Goal: Obtain resource: Download file/media

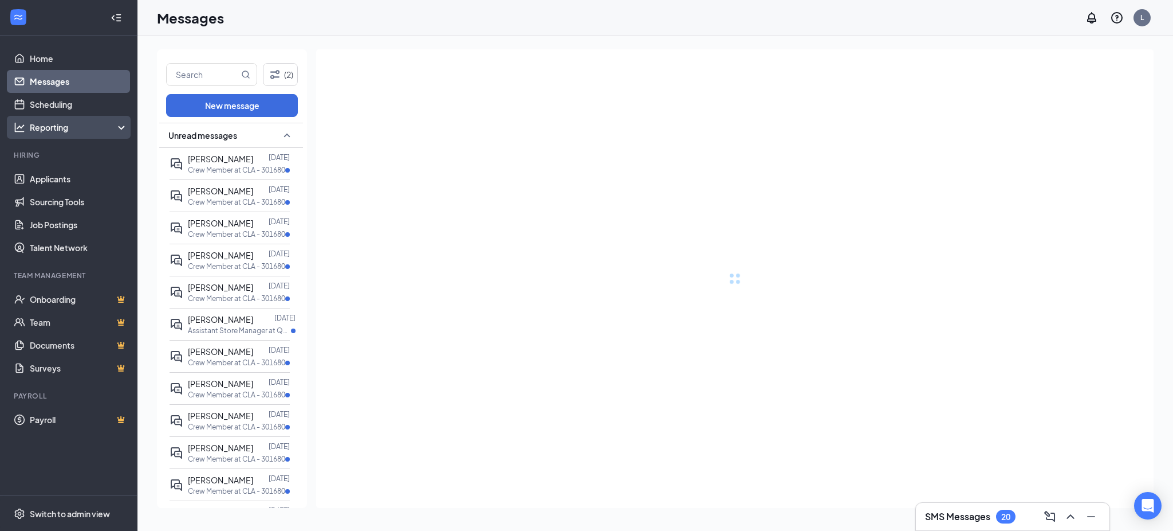
click at [76, 124] on div "Reporting" at bounding box center [79, 126] width 99 height 11
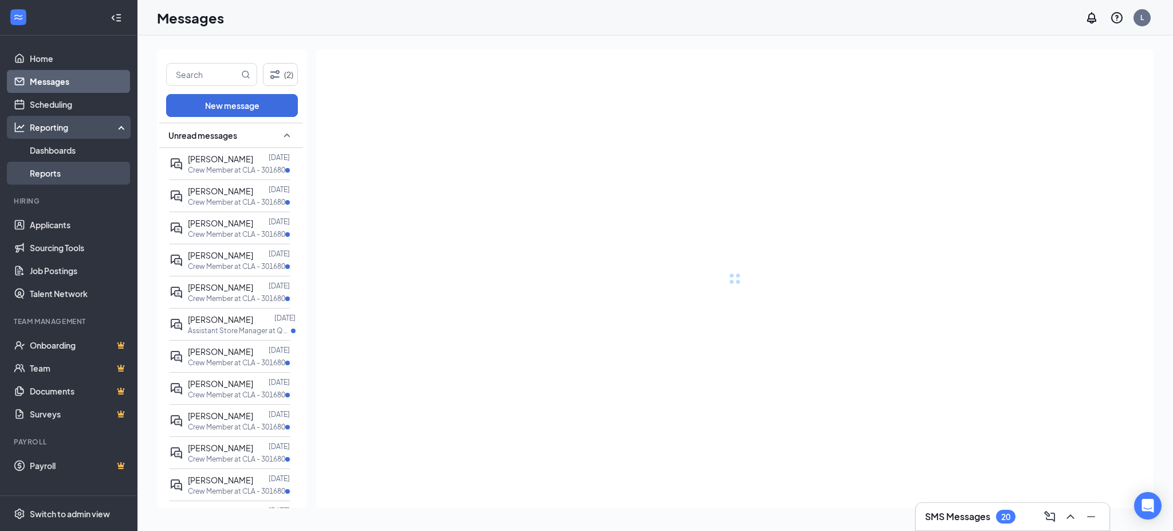
click at [56, 169] on link "Reports" at bounding box center [79, 173] width 98 height 23
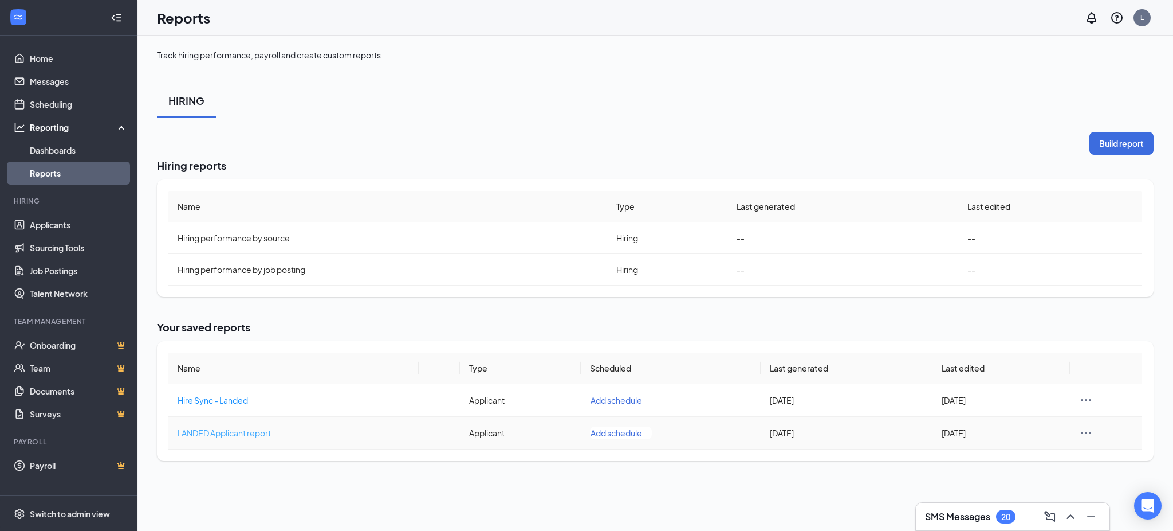
click at [259, 431] on span "LANDED Applicant report" at bounding box center [224, 432] width 93 height 10
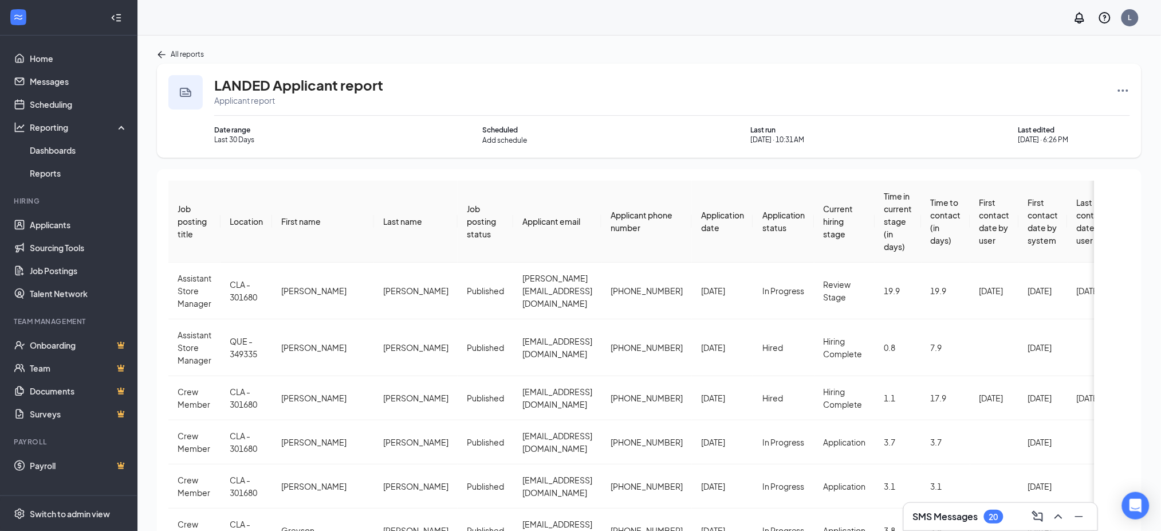
click at [1121, 87] on icon "Ellipses" at bounding box center [1124, 91] width 14 height 14
click at [1078, 205] on span "Rerun report" at bounding box center [1081, 202] width 48 height 11
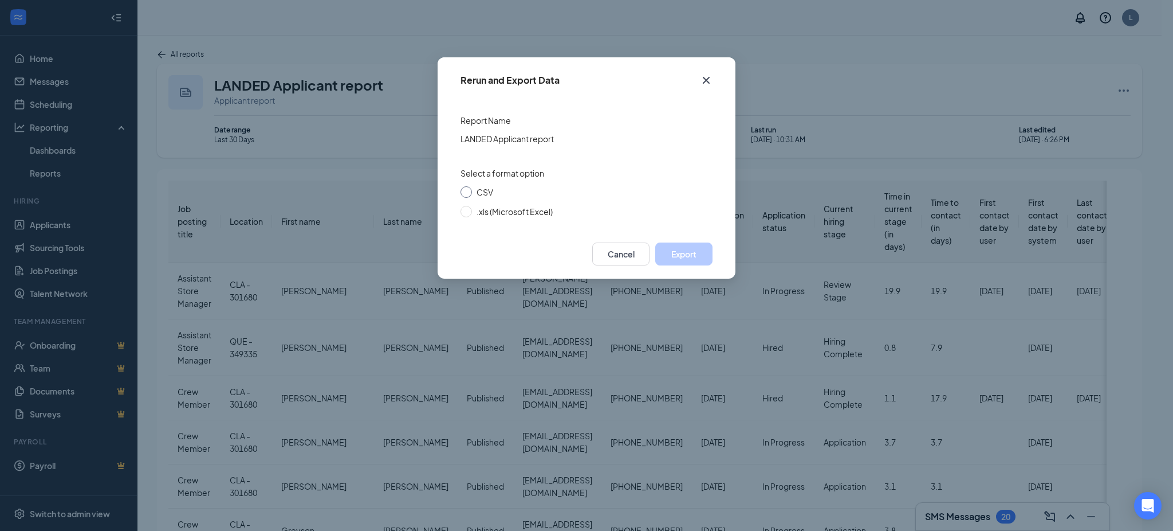
click at [488, 193] on span "CSV" at bounding box center [485, 192] width 17 height 10
click at [472, 193] on input "CSV" at bounding box center [466, 191] width 11 height 11
radio input "true"
click at [682, 252] on button "Export" at bounding box center [683, 253] width 57 height 23
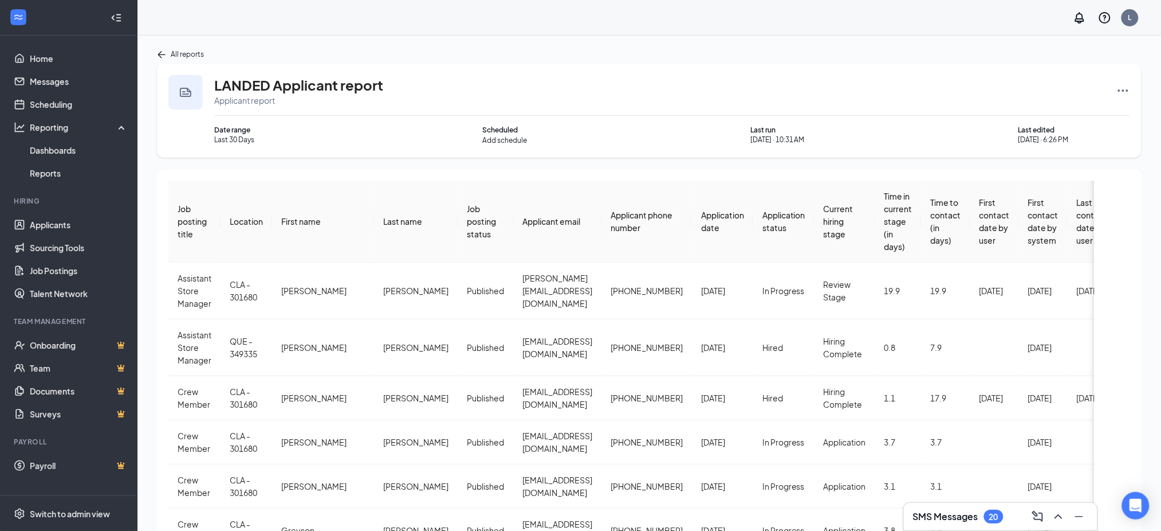
click at [457, 69] on div "LANDED Applicant report Applicant report Date range Last 30 Days Scheduled Add …" at bounding box center [649, 111] width 985 height 94
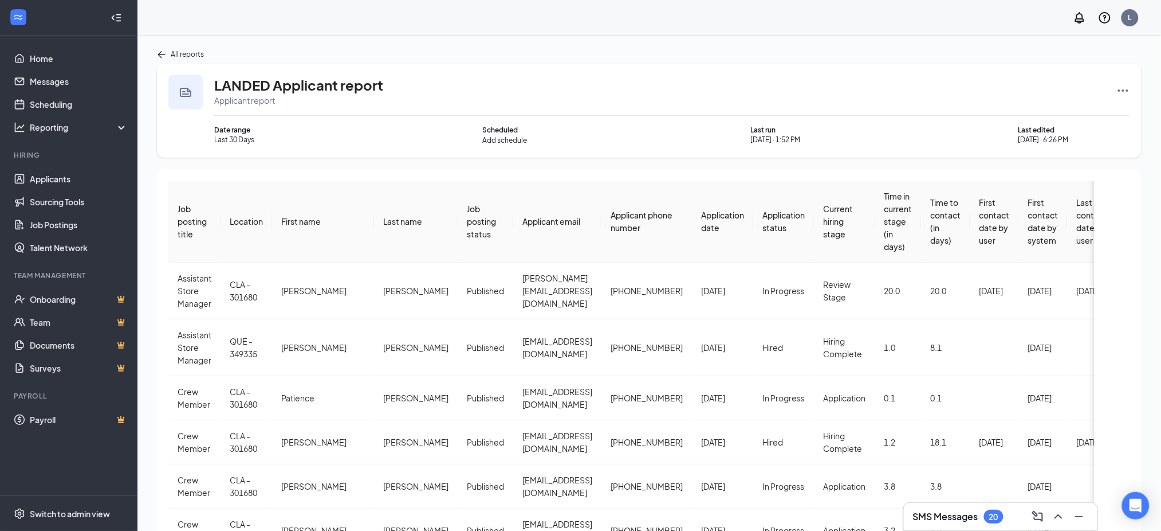
click at [701, 221] on span "Application date" at bounding box center [722, 221] width 43 height 23
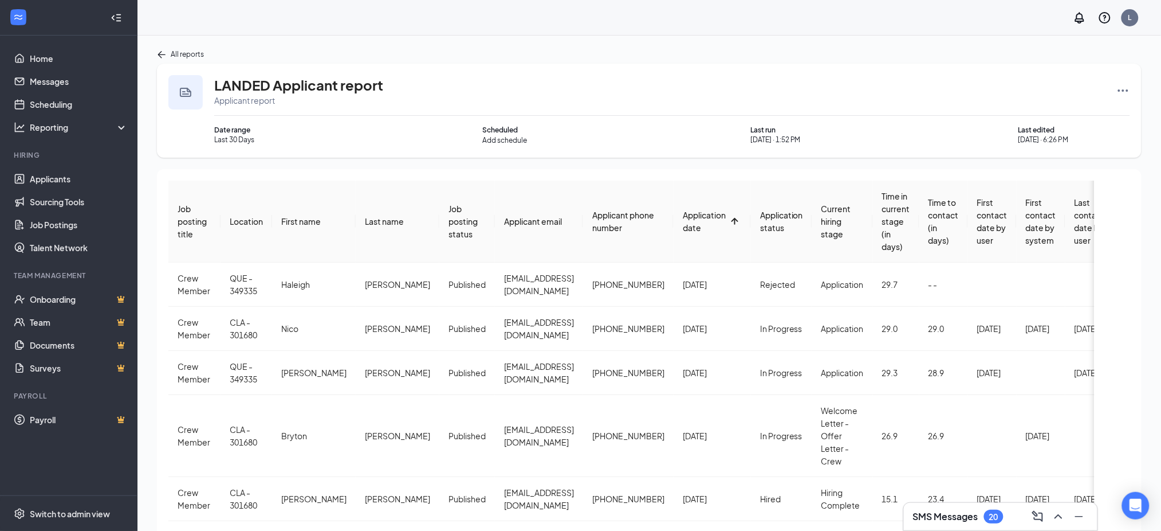
click at [690, 221] on div "Application date" at bounding box center [704, 221] width 43 height 25
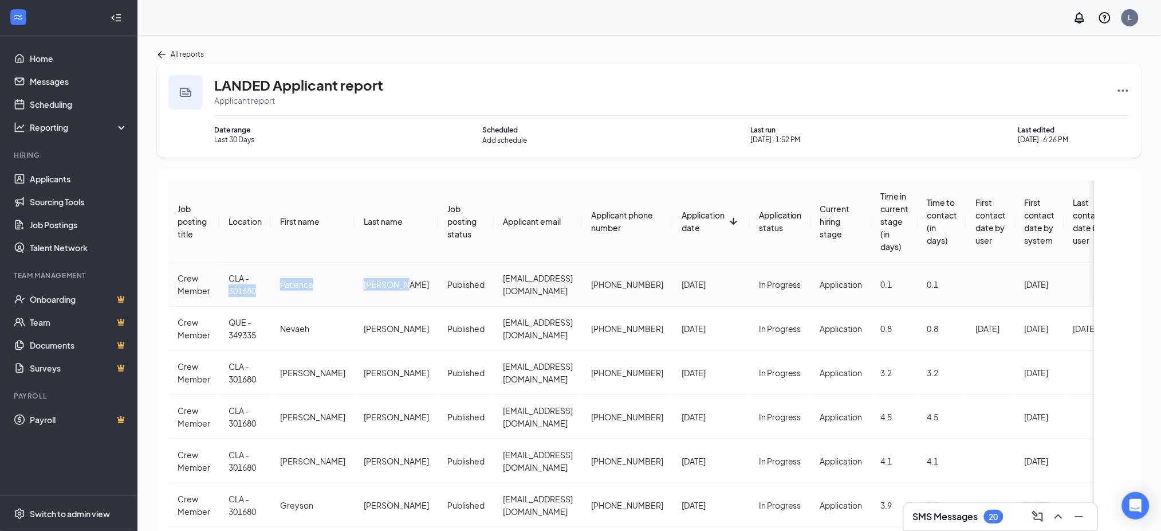
drag, startPoint x: 269, startPoint y: 283, endPoint x: 376, endPoint y: 299, distance: 108.3
click at [383, 299] on tr "Crew Member CLA - 301680 [PERSON_NAME] Published [EMAIL_ADDRESS][DOMAIN_NAME] […" at bounding box center [745, 284] width 1155 height 44
click at [373, 299] on td "[PERSON_NAME]" at bounding box center [397, 284] width 84 height 44
drag, startPoint x: 281, startPoint y: 287, endPoint x: 380, endPoint y: 288, distance: 99.1
click at [380, 288] on tr "Crew Member CLA - 301680 [PERSON_NAME] Published [EMAIL_ADDRESS][DOMAIN_NAME] […" at bounding box center [745, 284] width 1155 height 44
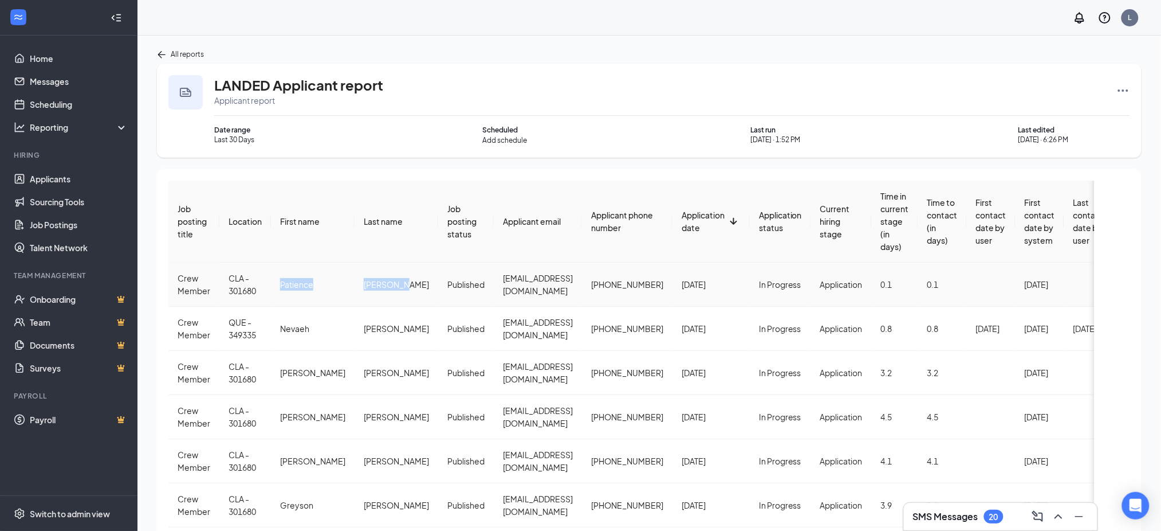
copy tr "[PERSON_NAME]"
drag, startPoint x: 443, startPoint y: 290, endPoint x: 556, endPoint y: 305, distance: 113.9
click at [556, 305] on td "[EMAIL_ADDRESS][DOMAIN_NAME]" at bounding box center [538, 284] width 88 height 44
copy span "[EMAIL_ADDRESS][DOMAIN_NAME]"
click at [494, 291] on td "[EMAIL_ADDRESS][DOMAIN_NAME]" at bounding box center [538, 284] width 88 height 44
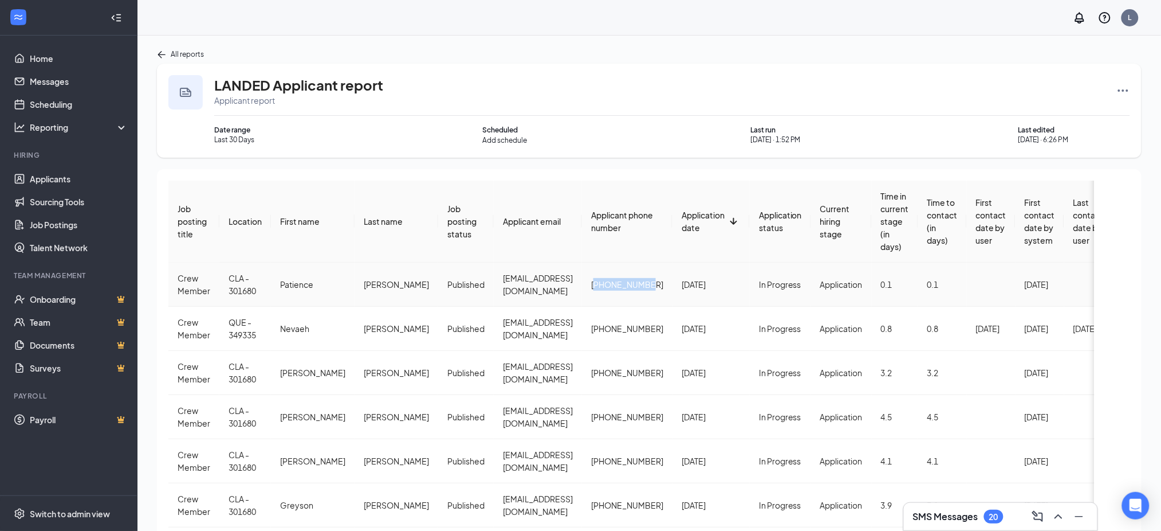
drag, startPoint x: 596, startPoint y: 284, endPoint x: 651, endPoint y: 289, distance: 55.3
click at [651, 289] on td "[PHONE_NUMBER]" at bounding box center [627, 284] width 91 height 44
copy span "16035589780"
drag, startPoint x: 179, startPoint y: 280, endPoint x: 264, endPoint y: 293, distance: 86.4
click at [264, 293] on tr "Crew Member CLA - 301680 [PERSON_NAME] Published [EMAIL_ADDRESS][DOMAIN_NAME] […" at bounding box center [745, 284] width 1155 height 44
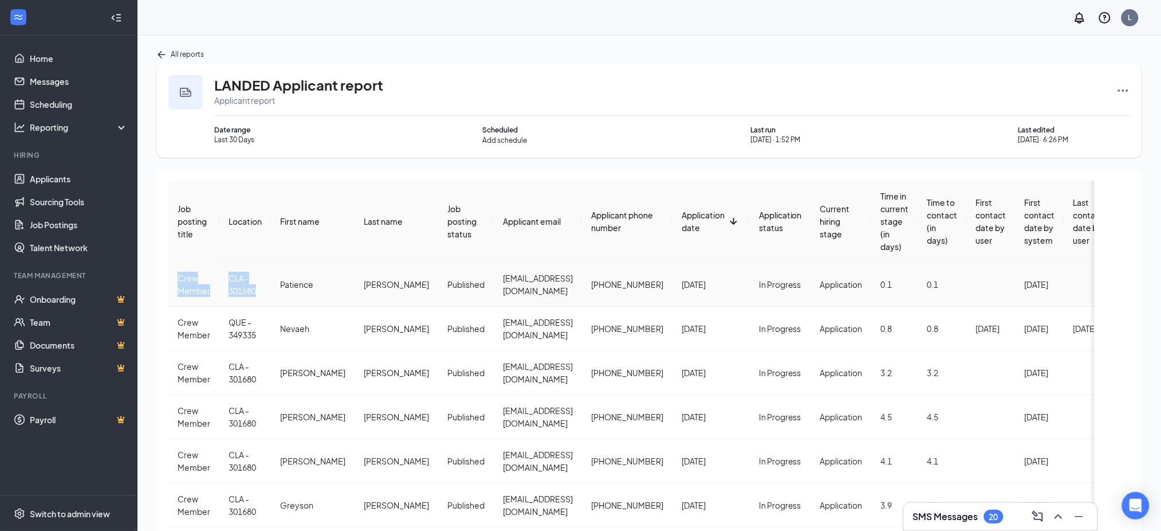
copy tr "Crew Member CLA - 301680"
